Goal: Check status: Check status

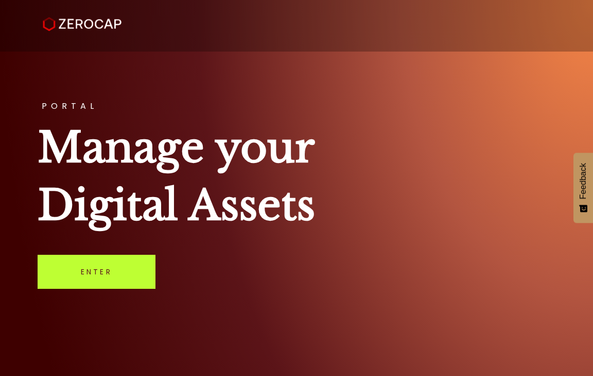
click at [117, 264] on link "Enter" at bounding box center [97, 271] width 118 height 34
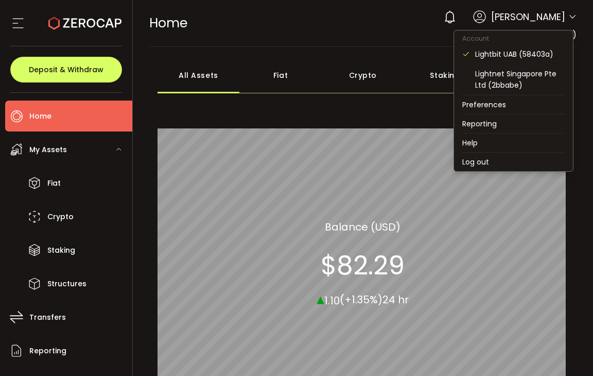
click at [572, 14] on icon at bounding box center [573, 17] width 8 height 8
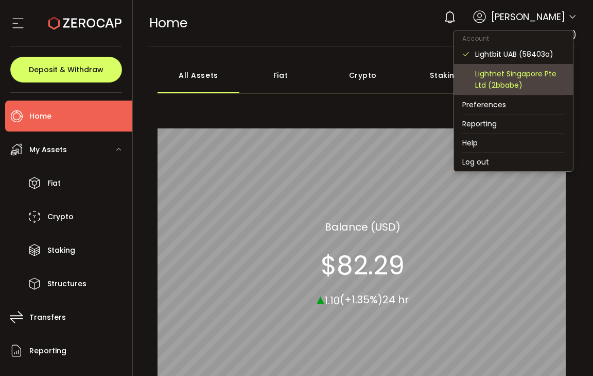
click at [545, 83] on div "Lightnet Singapore Pte Ltd (2bbabe)" at bounding box center [520, 79] width 90 height 23
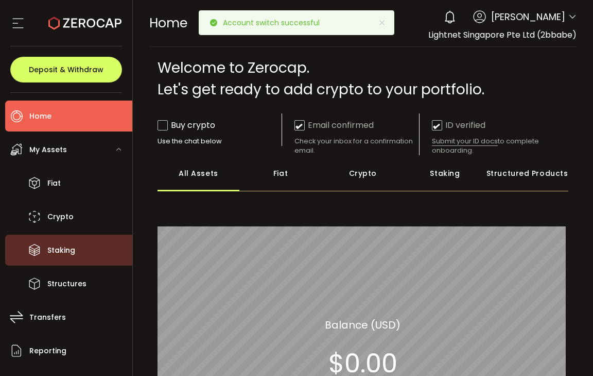
scroll to position [52, 0]
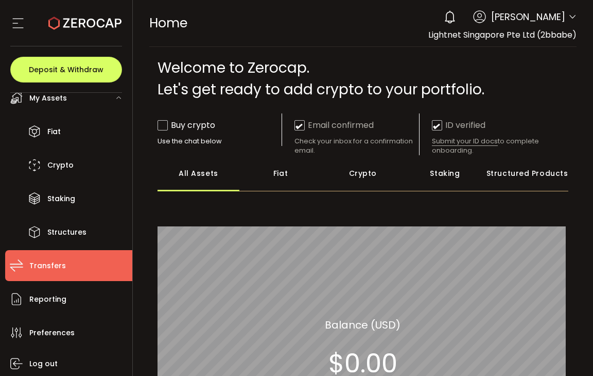
click at [75, 275] on li "Transfers" at bounding box center [68, 265] width 127 height 31
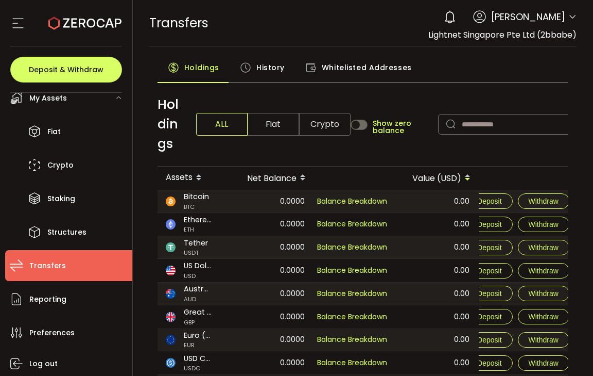
click at [275, 71] on span "History" at bounding box center [271, 67] width 28 height 21
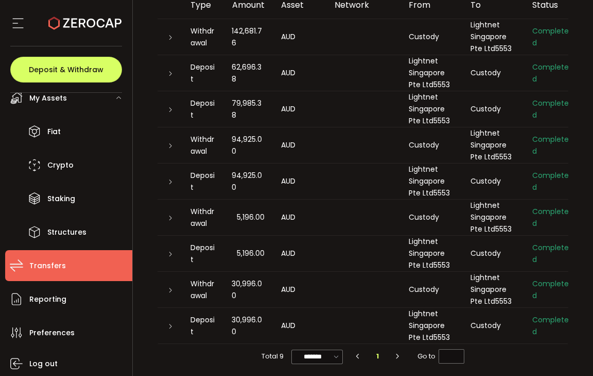
scroll to position [160, 0]
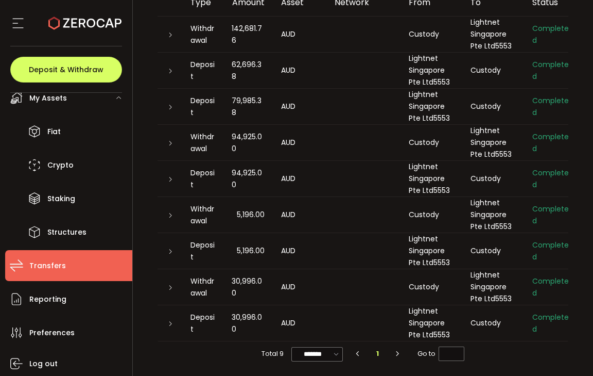
click at [168, 321] on icon at bounding box center [170, 323] width 6 height 6
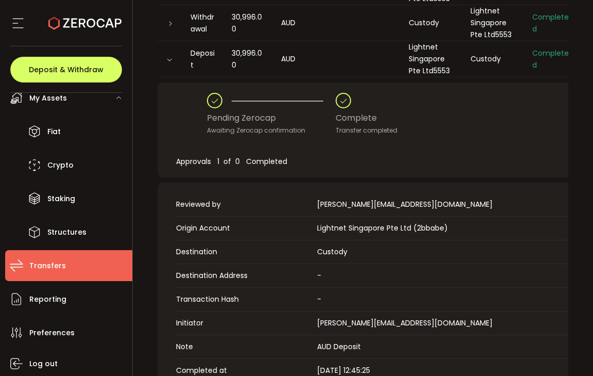
scroll to position [315, 0]
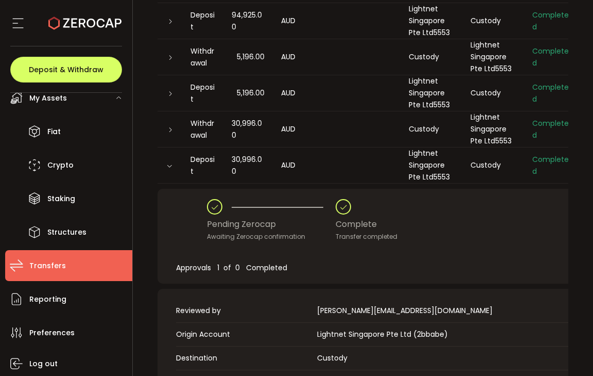
click at [167, 165] on icon at bounding box center [169, 166] width 6 height 6
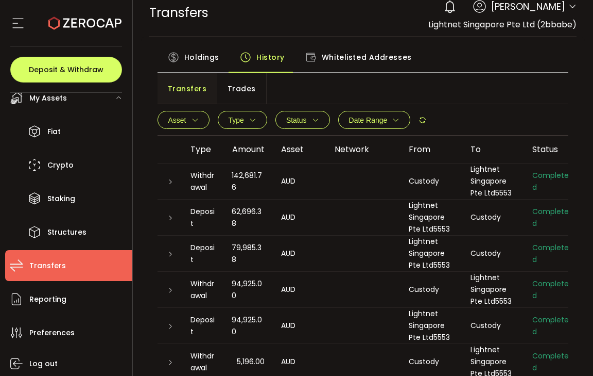
scroll to position [0, 0]
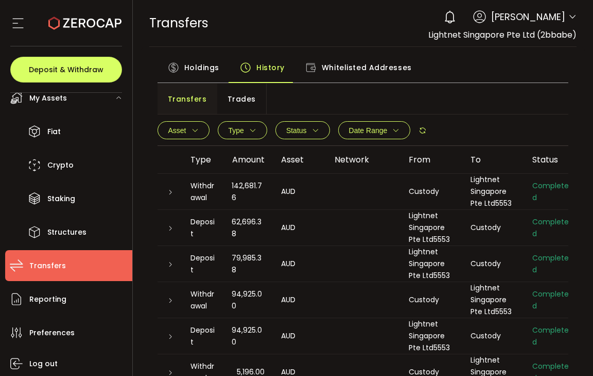
drag, startPoint x: 539, startPoint y: 30, endPoint x: 572, endPoint y: 32, distance: 33.0
click at [574, 32] on header "PDF is being processed and will download to your computer TRANSFERS Buy Power $…" at bounding box center [363, 23] width 461 height 47
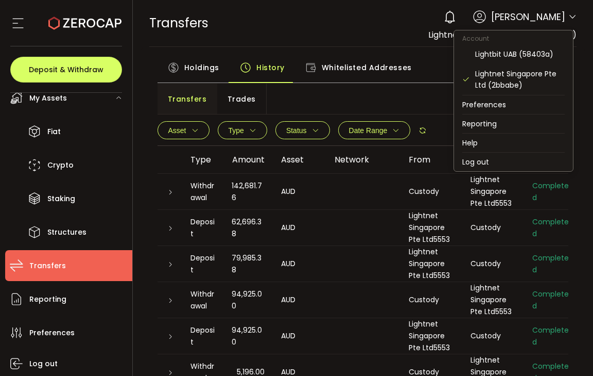
click at [569, 15] on icon at bounding box center [573, 17] width 8 height 8
